Goal: Information Seeking & Learning: Learn about a topic

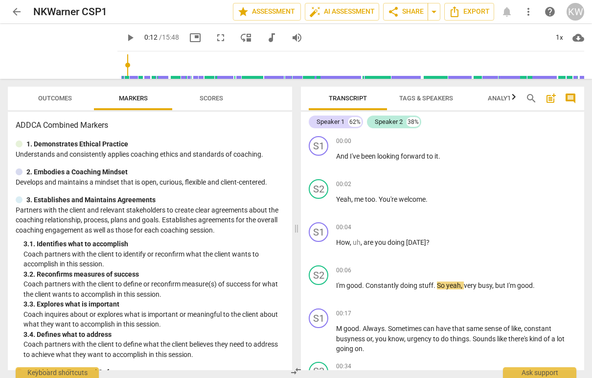
click at [124, 38] on span "play_arrow" at bounding box center [130, 38] width 12 height 12
click at [560, 34] on div "1x" at bounding box center [559, 38] width 19 height 16
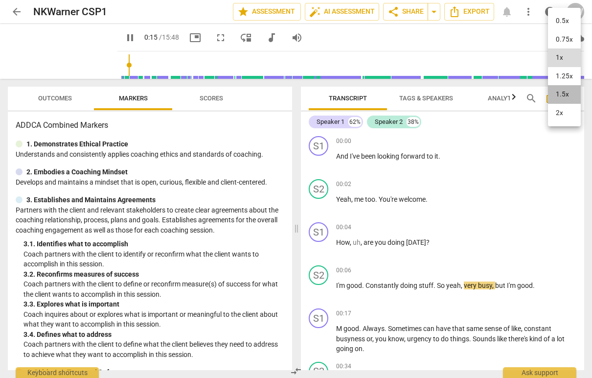
click at [573, 104] on li "1.5x" at bounding box center [564, 94] width 33 height 19
type input "16"
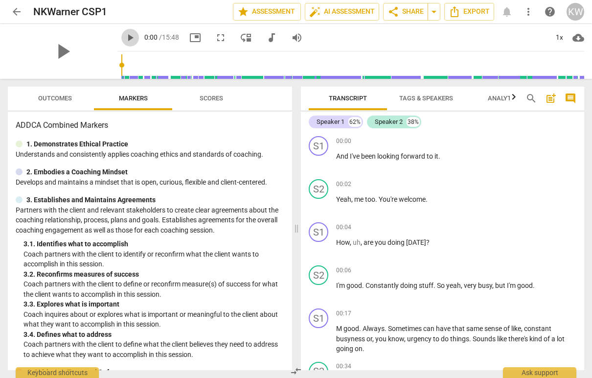
click at [124, 37] on span "play_arrow" at bounding box center [130, 38] width 12 height 12
click at [562, 37] on div "1x" at bounding box center [559, 38] width 19 height 16
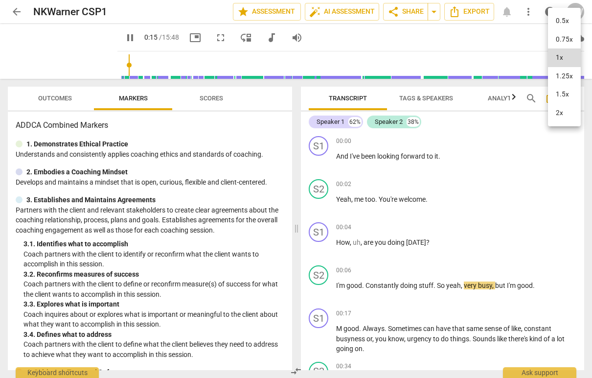
click at [572, 86] on li "1.25x" at bounding box center [564, 76] width 33 height 19
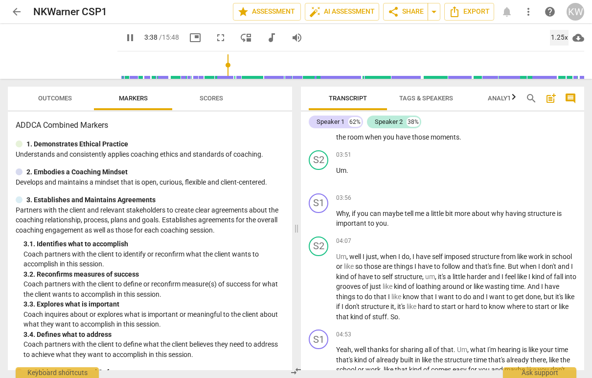
scroll to position [1053, 0]
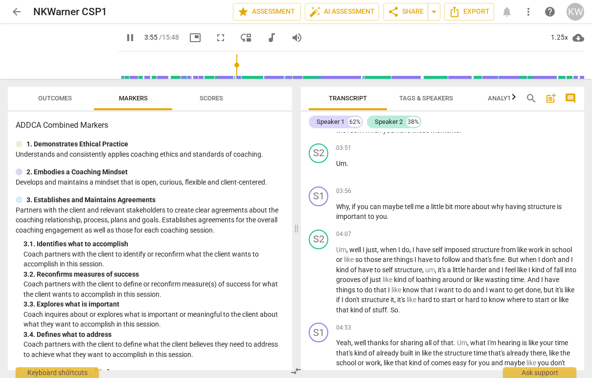
click at [365, 134] on span "room" at bounding box center [356, 130] width 18 height 8
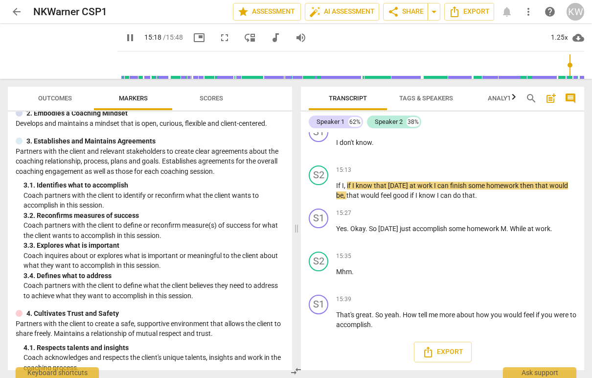
scroll to position [3593, 0]
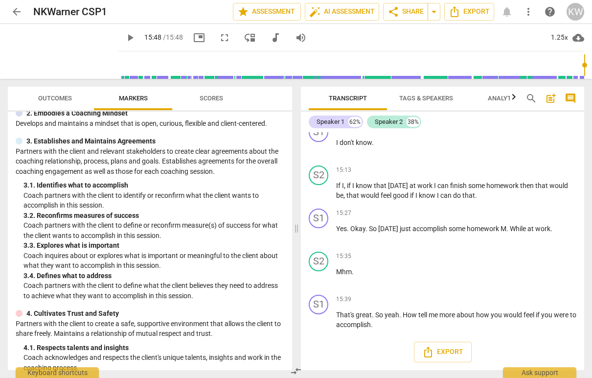
type input "948"
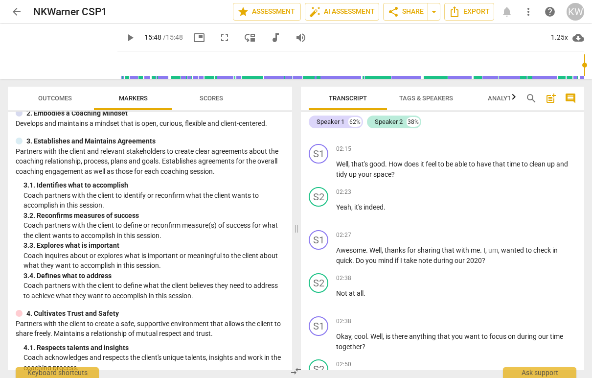
scroll to position [0, 0]
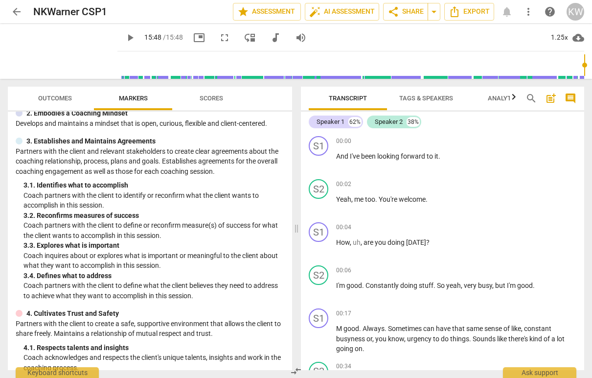
click at [16, 11] on span "arrow_back" at bounding box center [17, 12] width 12 height 12
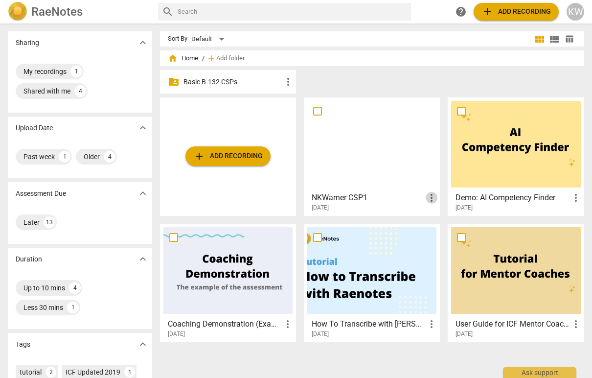
click at [428, 193] on span "more_vert" at bounding box center [431, 198] width 12 height 12
click at [363, 191] on div at bounding box center [296, 189] width 592 height 378
click at [67, 89] on div "Shared with me" at bounding box center [46, 91] width 47 height 10
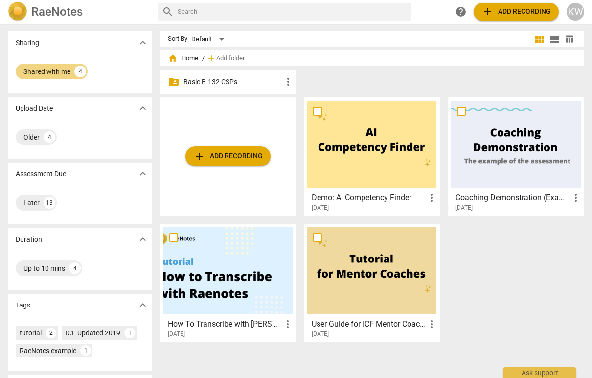
click at [237, 83] on p "Basic B-132 CSPs" at bounding box center [232, 82] width 99 height 10
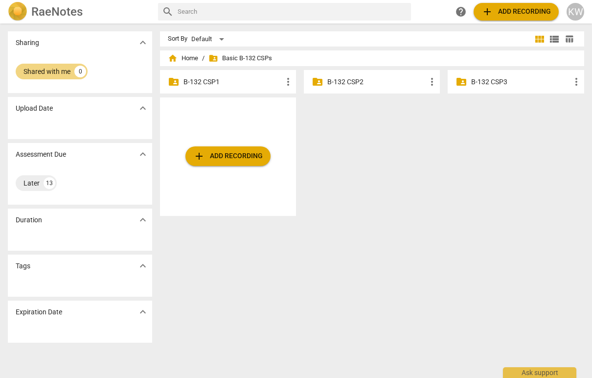
click at [221, 78] on p "B-132 CSP1" at bounding box center [232, 82] width 99 height 10
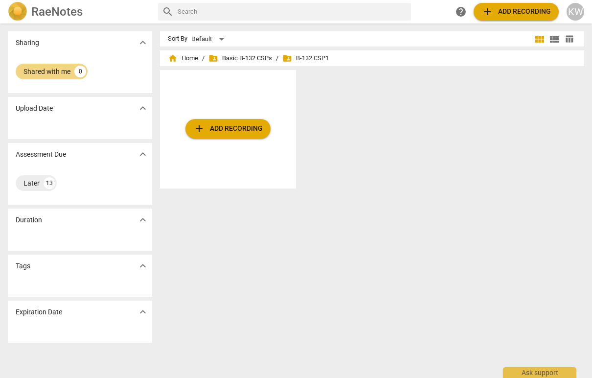
click at [15, 11] on img at bounding box center [18, 12] width 20 height 20
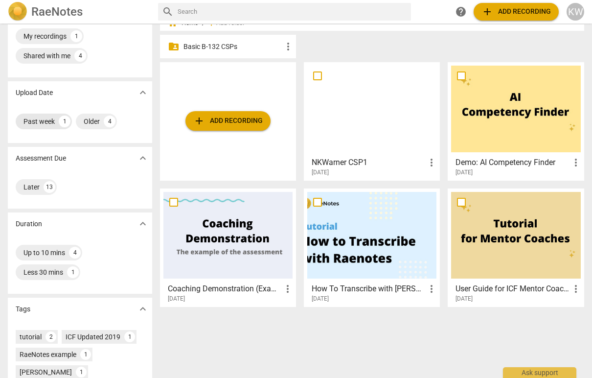
scroll to position [36, 0]
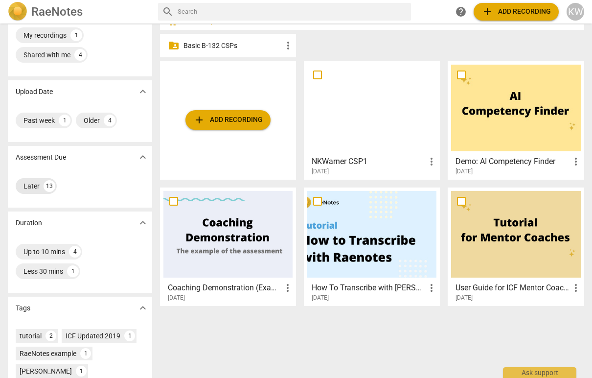
click at [34, 189] on div "Later" at bounding box center [31, 186] width 16 height 10
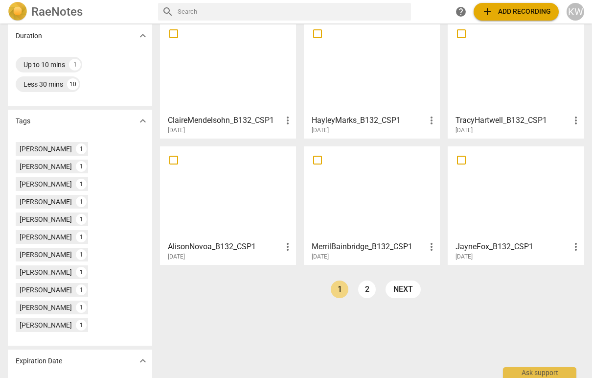
scroll to position [205, 0]
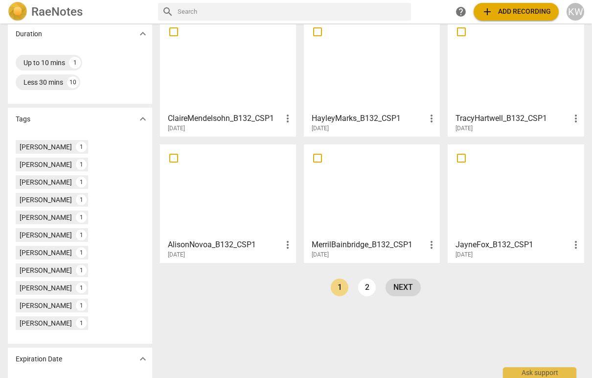
click at [402, 285] on link "next" at bounding box center [402, 287] width 35 height 18
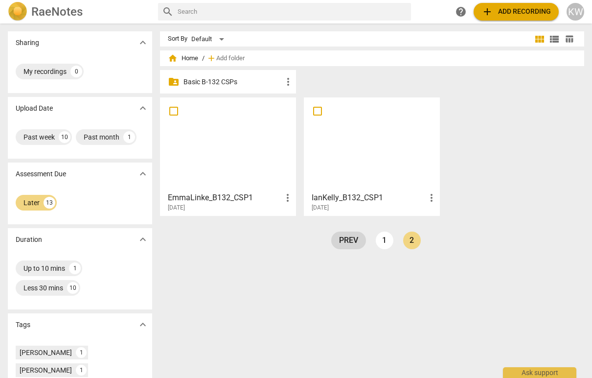
click at [352, 246] on link "prev" at bounding box center [348, 240] width 35 height 18
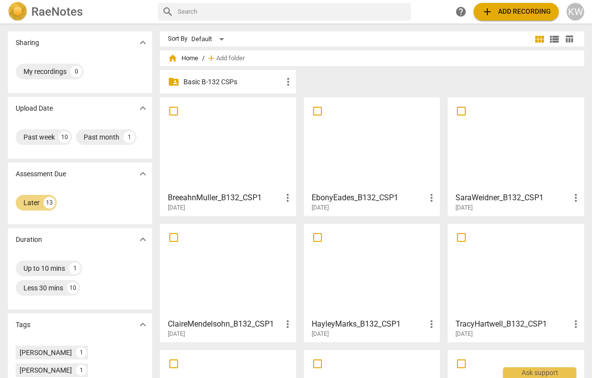
click at [234, 282] on div at bounding box center [227, 270] width 129 height 87
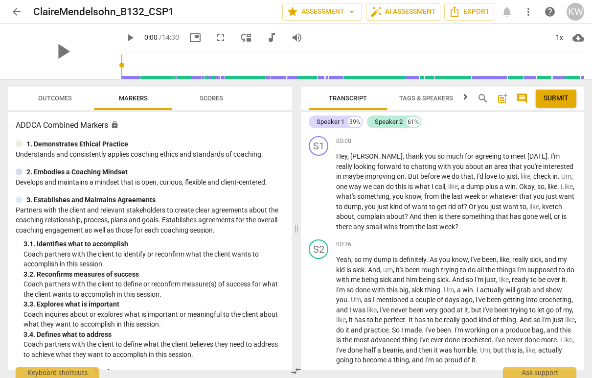
click at [16, 11] on span "arrow_back" at bounding box center [17, 12] width 12 height 12
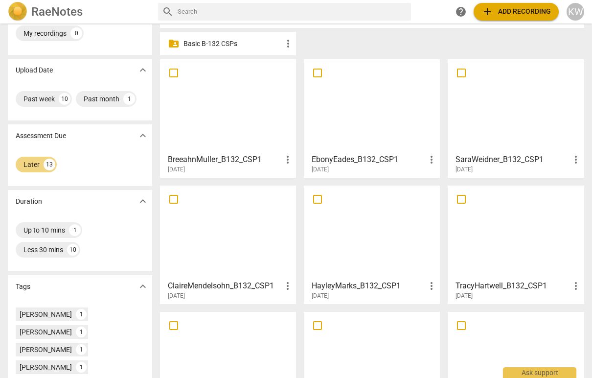
scroll to position [40, 0]
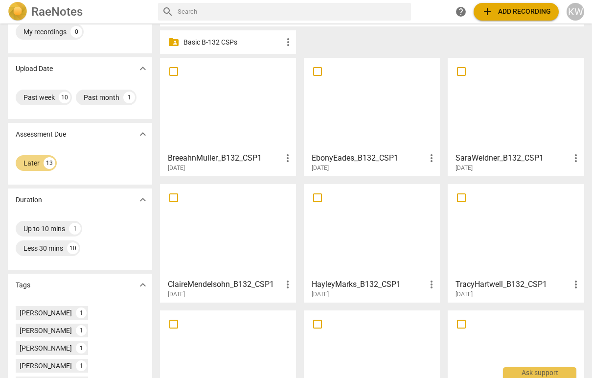
click at [511, 101] on div at bounding box center [515, 104] width 129 height 87
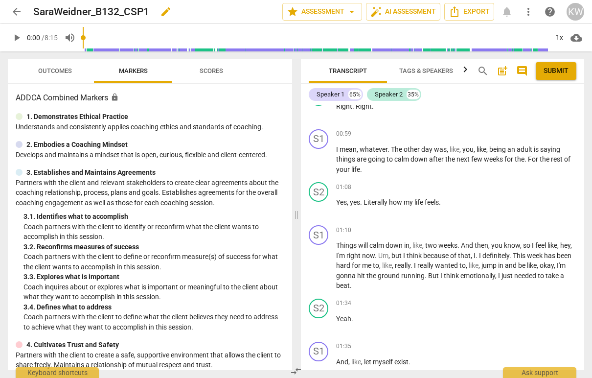
scroll to position [242, 0]
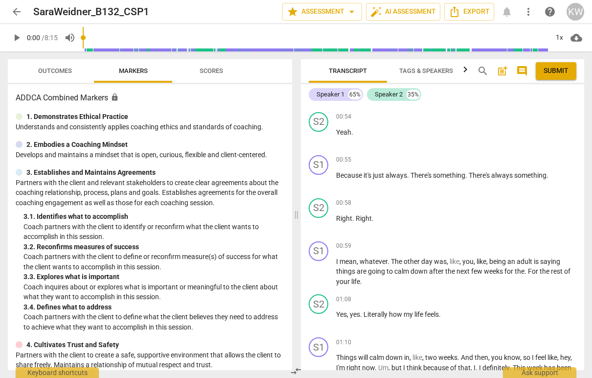
click at [15, 11] on span "arrow_back" at bounding box center [17, 12] width 12 height 12
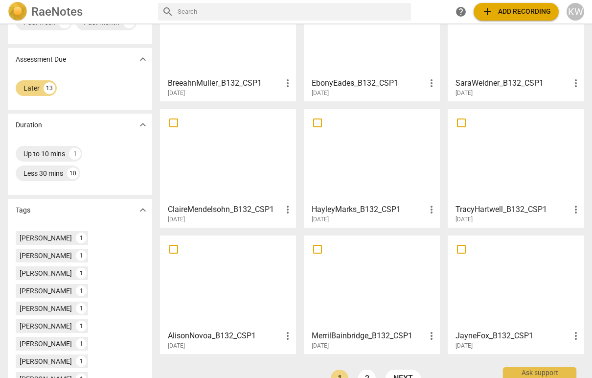
scroll to position [119, 0]
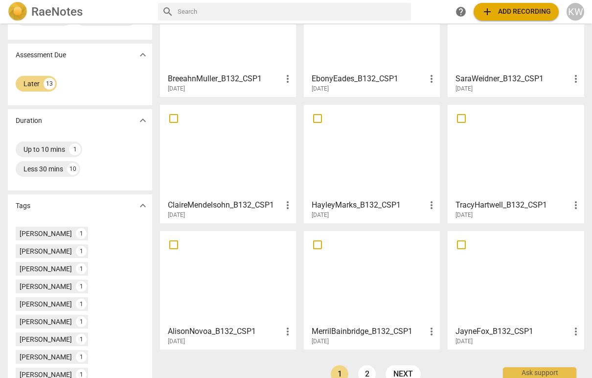
click at [194, 199] on h3 "ClaireMendelsohn_B132_CSP1" at bounding box center [225, 205] width 114 height 12
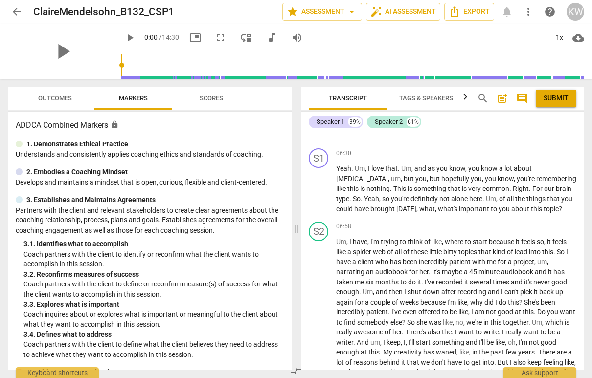
scroll to position [1659, 0]
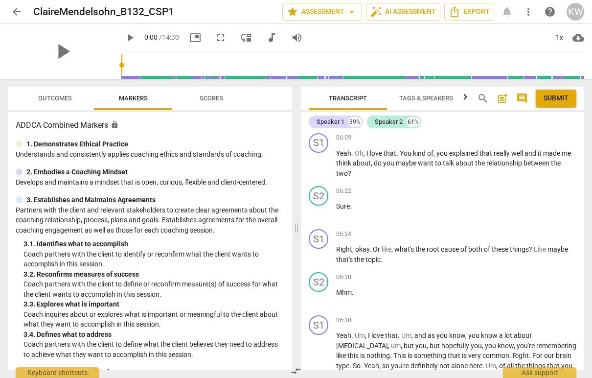
click at [15, 9] on span "arrow_back" at bounding box center [17, 12] width 12 height 12
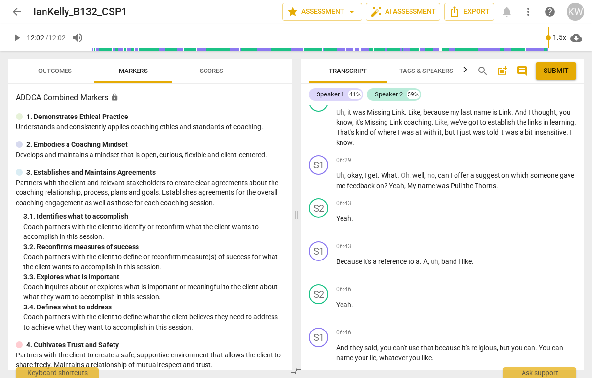
scroll to position [1543, 0]
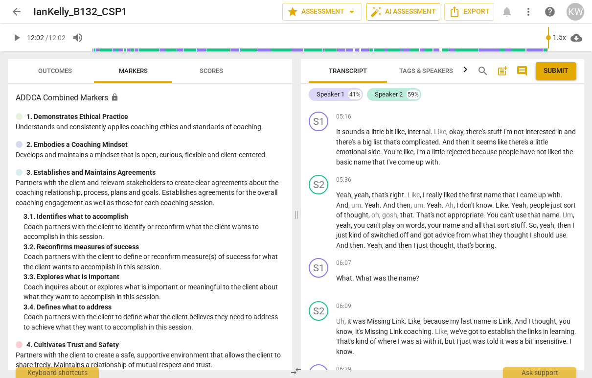
type input "722"
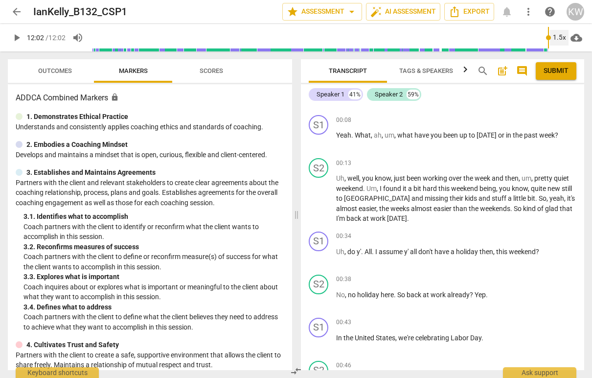
scroll to position [0, 0]
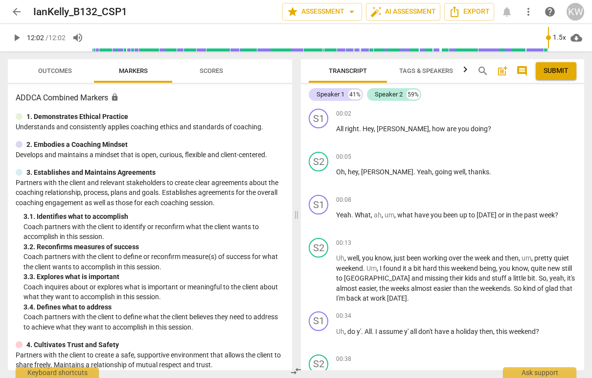
click at [433, 68] on span "Tags & Speakers" at bounding box center [426, 70] width 54 height 7
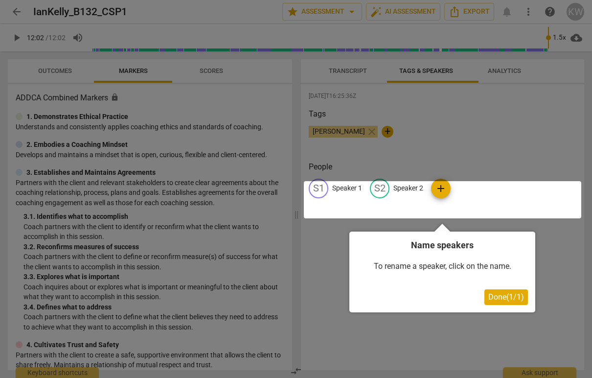
click at [525, 67] on div at bounding box center [296, 189] width 592 height 378
click at [495, 292] on span "Done ( 1 / 1 )" at bounding box center [506, 296] width 36 height 9
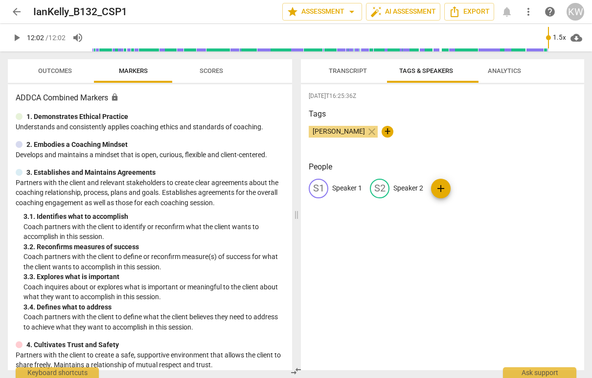
click at [336, 72] on span "Transcript" at bounding box center [348, 70] width 38 height 7
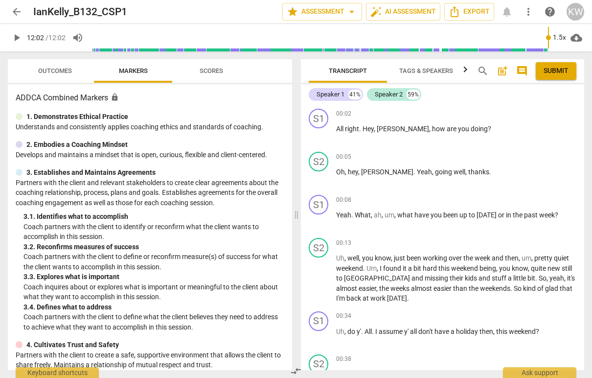
click at [21, 12] on span "arrow_back" at bounding box center [17, 12] width 12 height 12
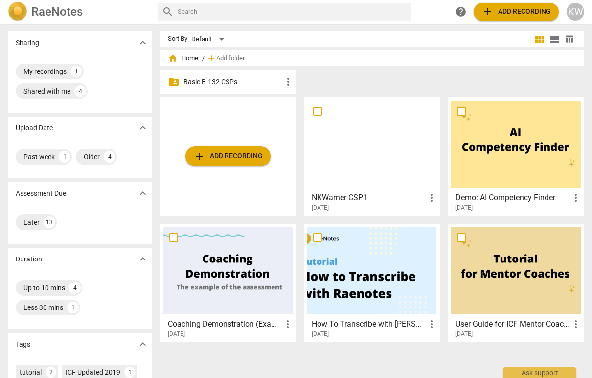
click at [380, 159] on div at bounding box center [371, 144] width 129 height 87
